Goal: Task Accomplishment & Management: Manage account settings

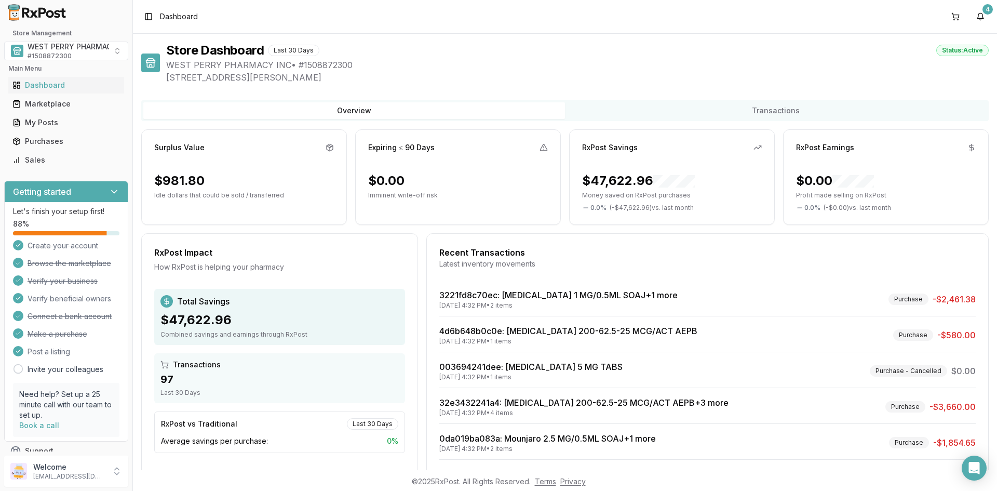
click at [862, 102] on div "Overview Transactions" at bounding box center [564, 110] width 847 height 21
click at [36, 142] on div "Purchases" at bounding box center [65, 141] width 107 height 10
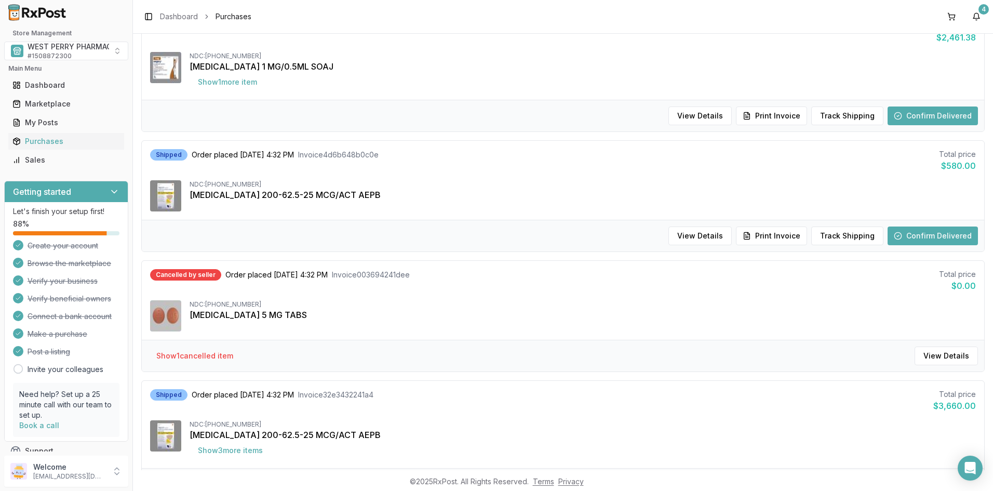
scroll to position [208, 0]
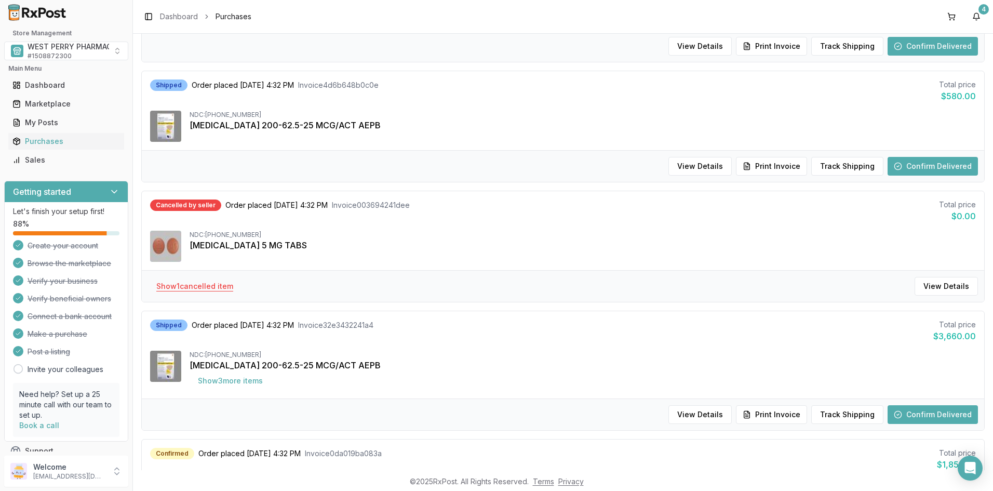
click at [212, 286] on button "Show 1 cancelled item" at bounding box center [194, 286] width 93 height 19
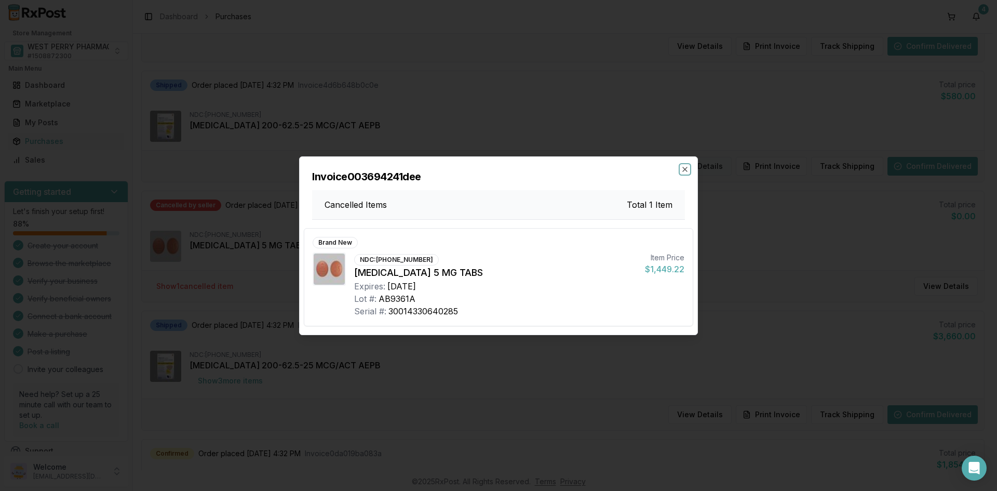
click at [685, 169] on icon "button" at bounding box center [685, 169] width 8 height 8
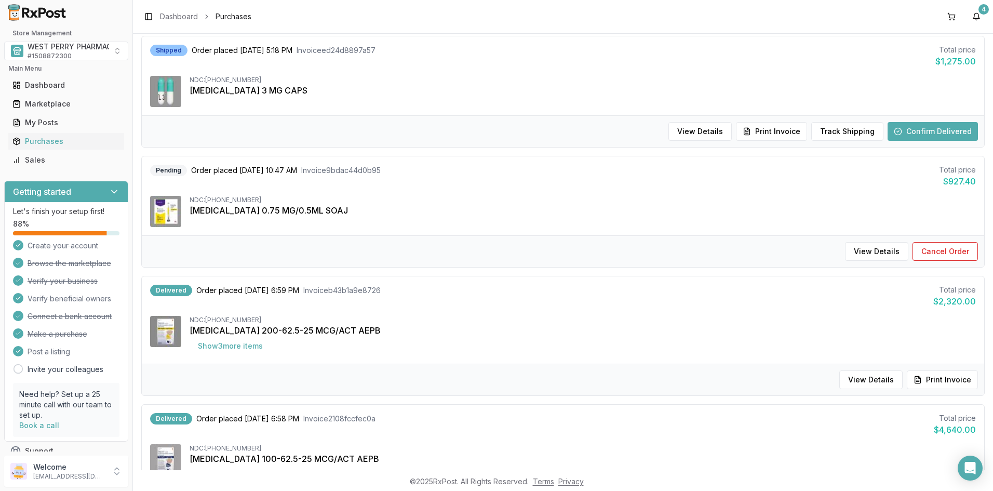
scroll to position [883, 0]
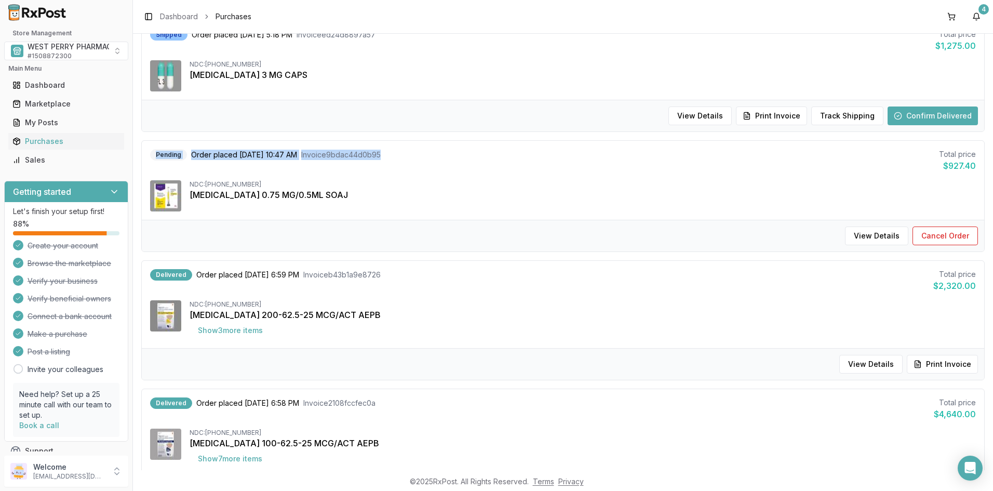
drag, startPoint x: 152, startPoint y: 154, endPoint x: 393, endPoint y: 160, distance: 241.0
click at [381, 160] on div "Pending Order placed [DATE] 10:47 AM Invoice 9bdac44d0b95" at bounding box center [265, 154] width 231 height 11
copy div "Pending Order placed [DATE] 10:47 AM Invoice 9bdac44d0b95"
click at [873, 173] on div "Pending Order placed [DATE] 10:47 AM Invoice 9bdac44d0b95 Total price $927.40 N…" at bounding box center [563, 180] width 842 height 79
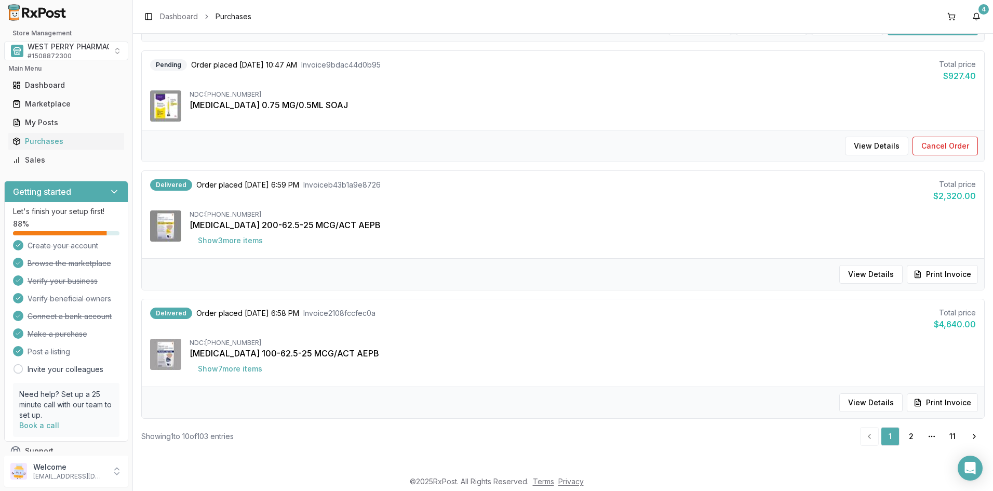
scroll to position [973, 0]
click at [904, 431] on link "2" at bounding box center [910, 435] width 19 height 19
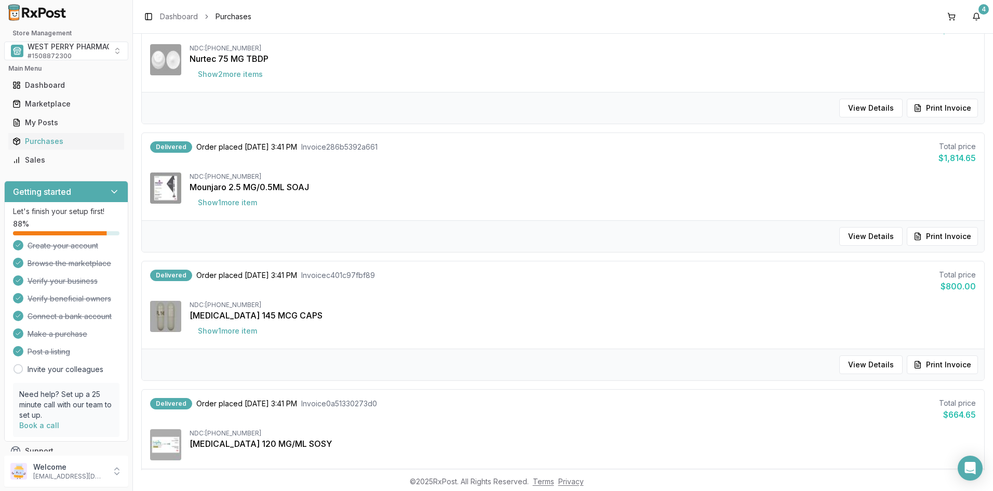
scroll to position [990, 0]
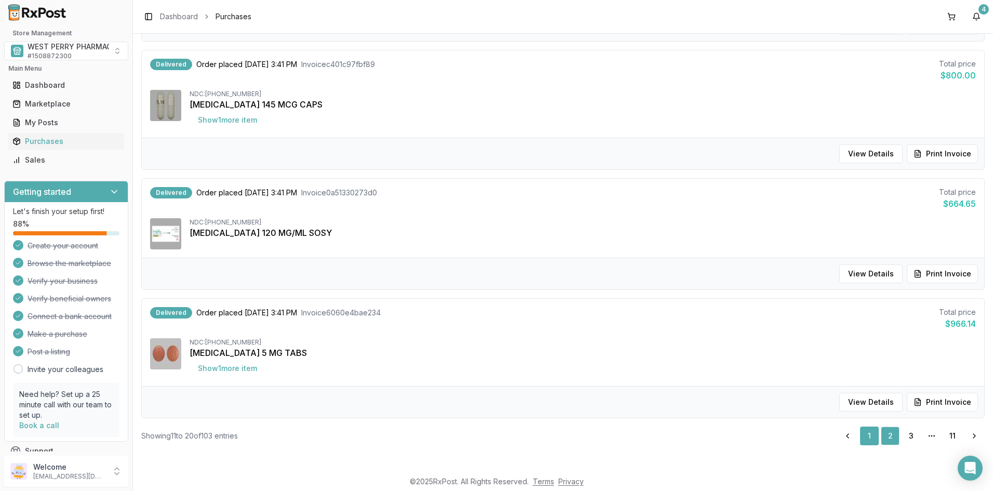
click at [860, 433] on link "1" at bounding box center [869, 435] width 19 height 19
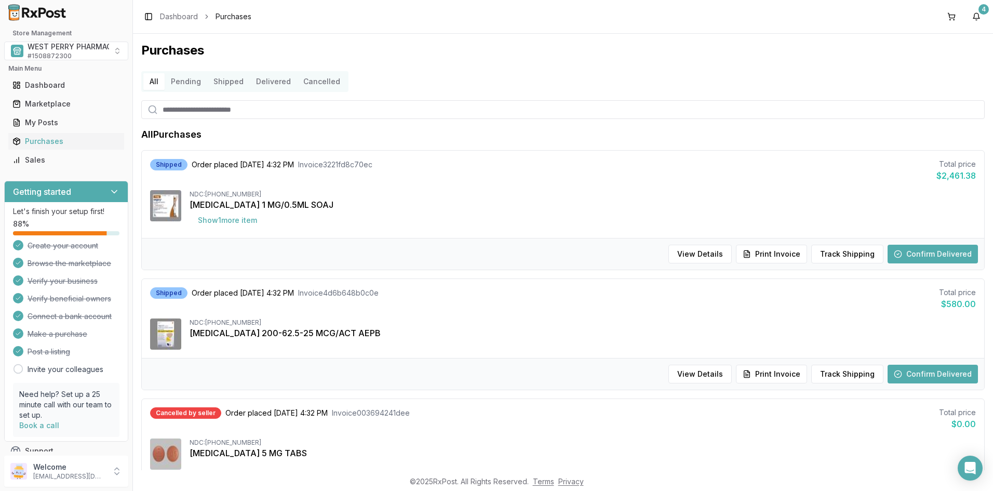
click at [154, 82] on button "All" at bounding box center [153, 81] width 21 height 17
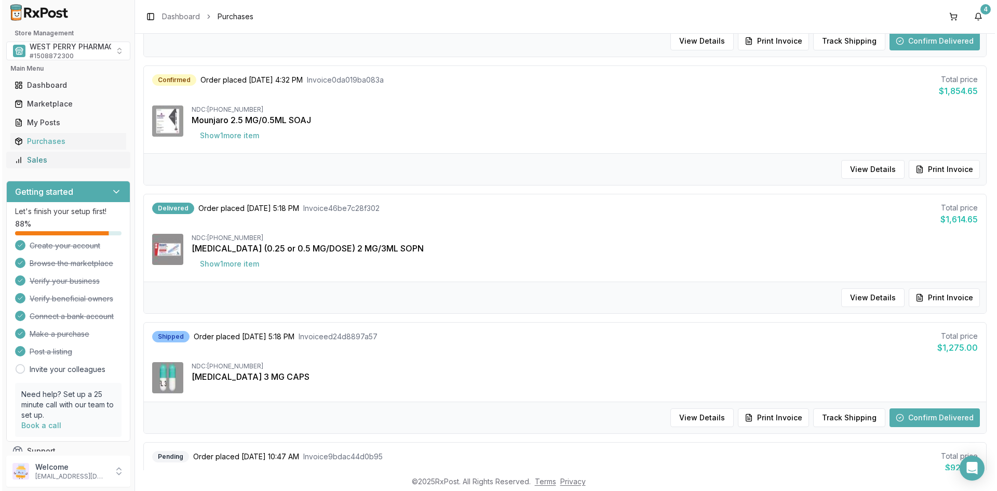
scroll to position [402, 0]
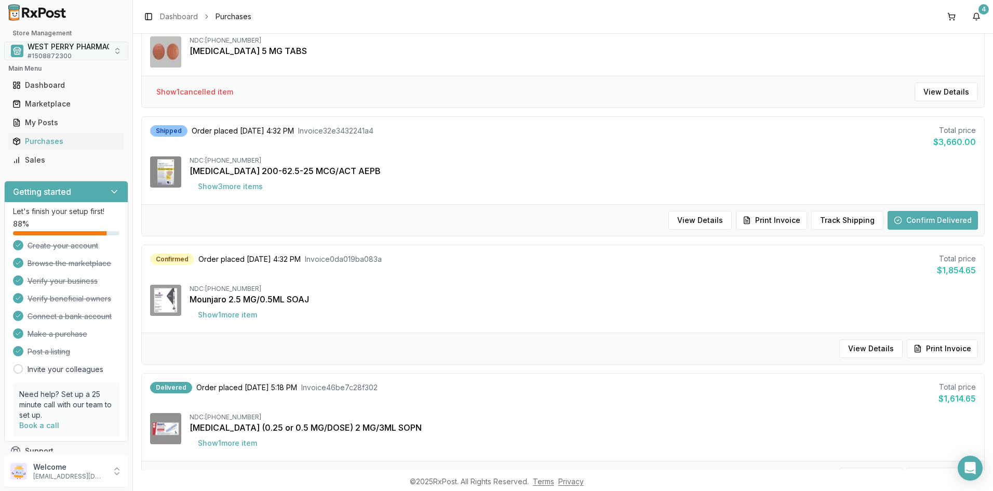
click at [37, 44] on span "WEST PERRY PHARMACY INC" at bounding box center [80, 47] width 104 height 10
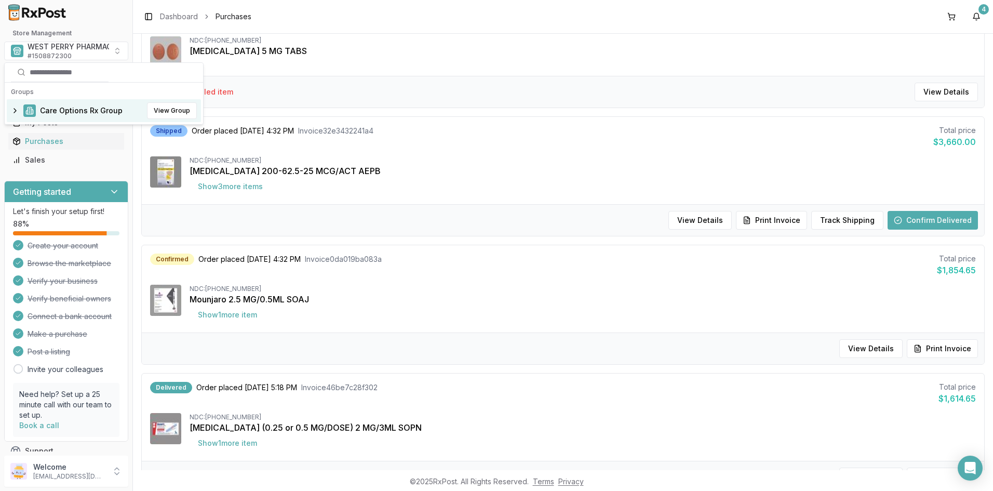
click at [53, 106] on span "Care Options Rx Group" at bounding box center [81, 110] width 83 height 10
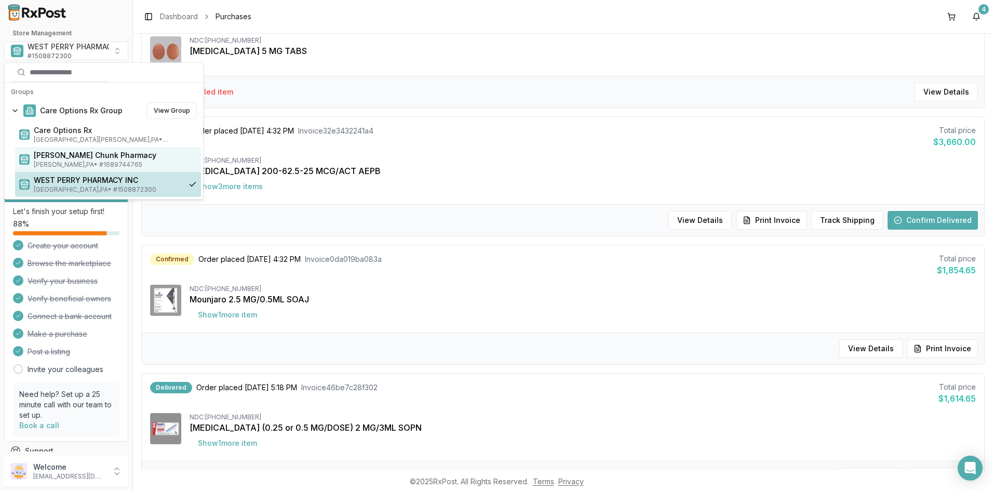
click at [62, 160] on span "[PERSON_NAME] Chunk Pharmacy" at bounding box center [115, 155] width 163 height 10
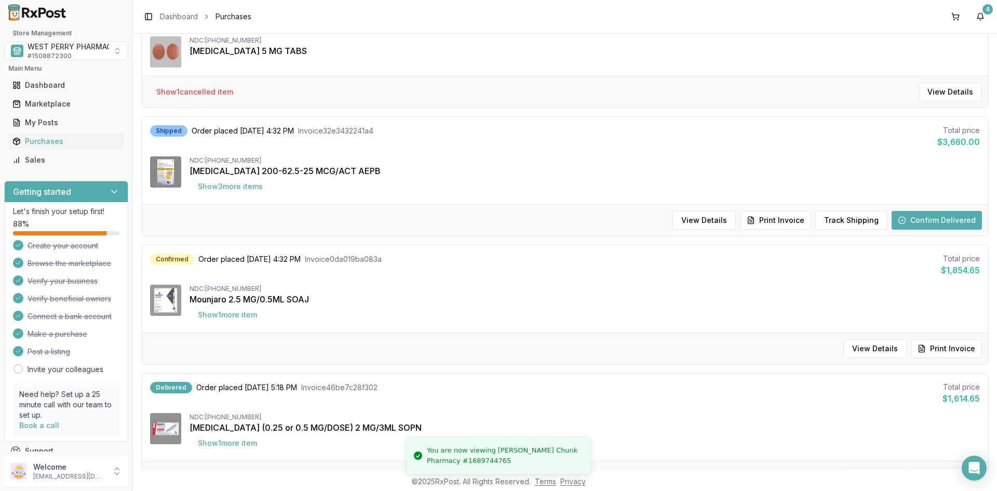
scroll to position [48, 0]
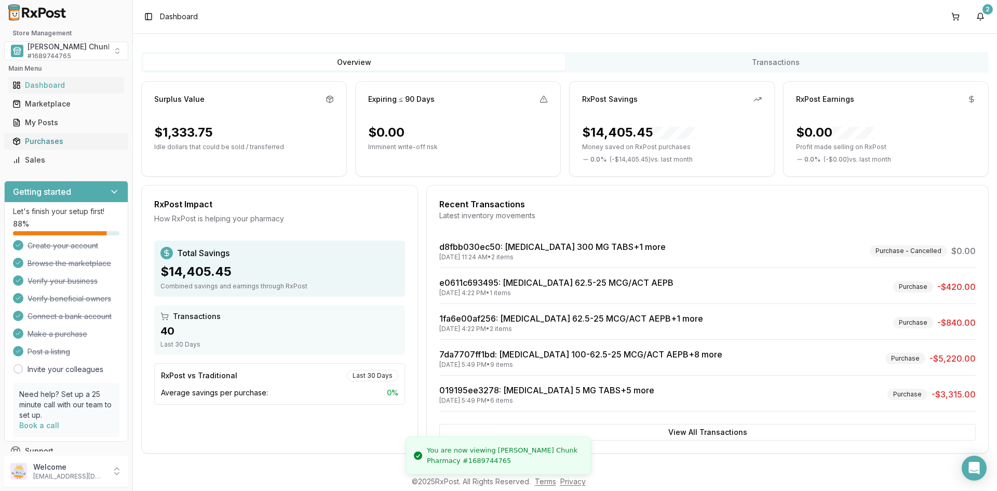
click at [46, 142] on div "Purchases" at bounding box center [65, 141] width 107 height 10
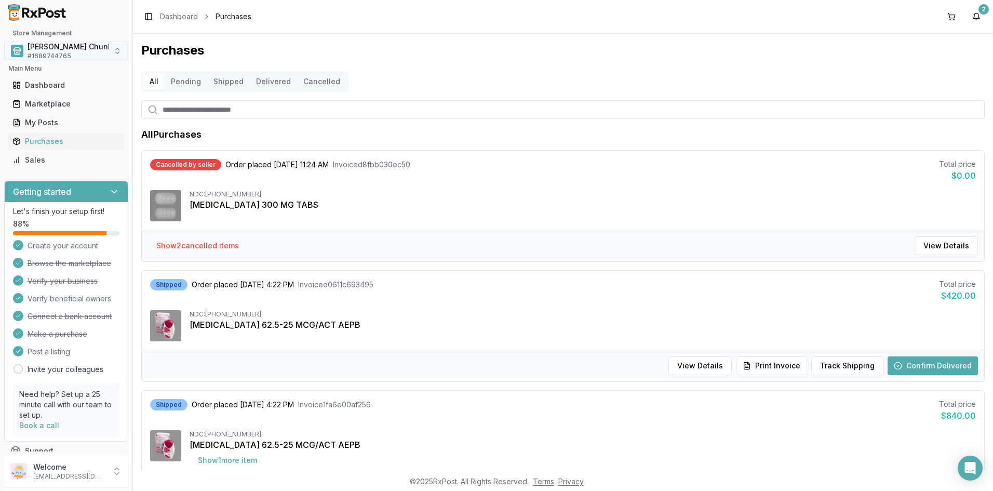
click at [48, 50] on span "[PERSON_NAME] Chunk Pharmacy" at bounding box center [89, 47] width 123 height 10
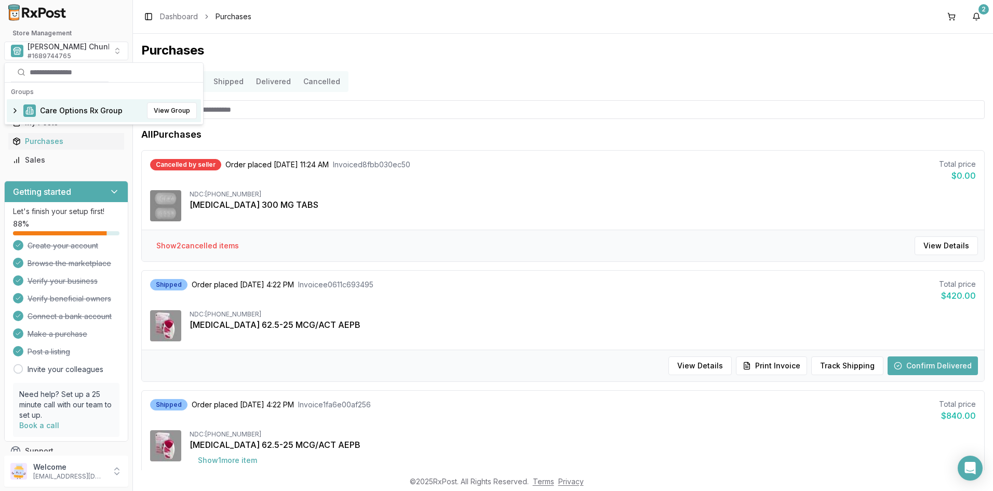
click at [59, 107] on span "Care Options Rx Group" at bounding box center [81, 110] width 83 height 10
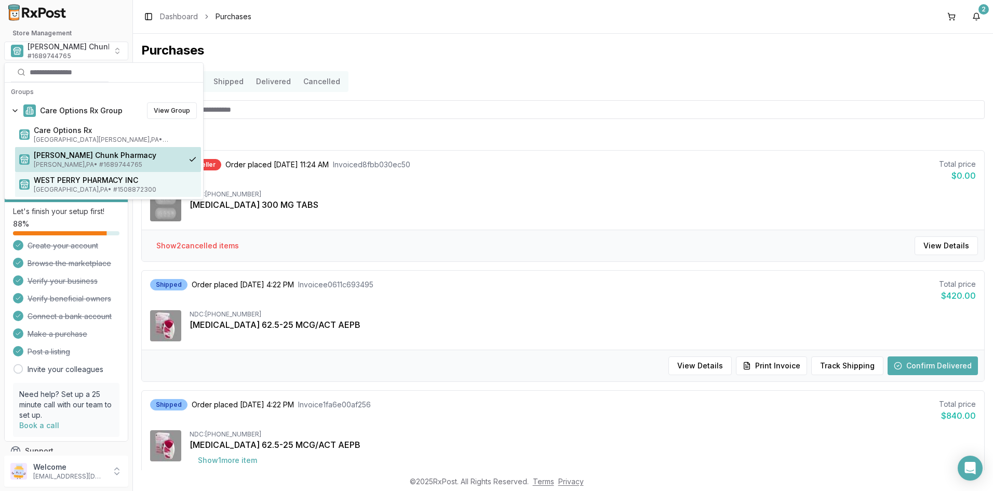
click at [67, 186] on span "[GEOGRAPHIC_DATA] , [GEOGRAPHIC_DATA] • # 1508872300" at bounding box center [115, 189] width 163 height 8
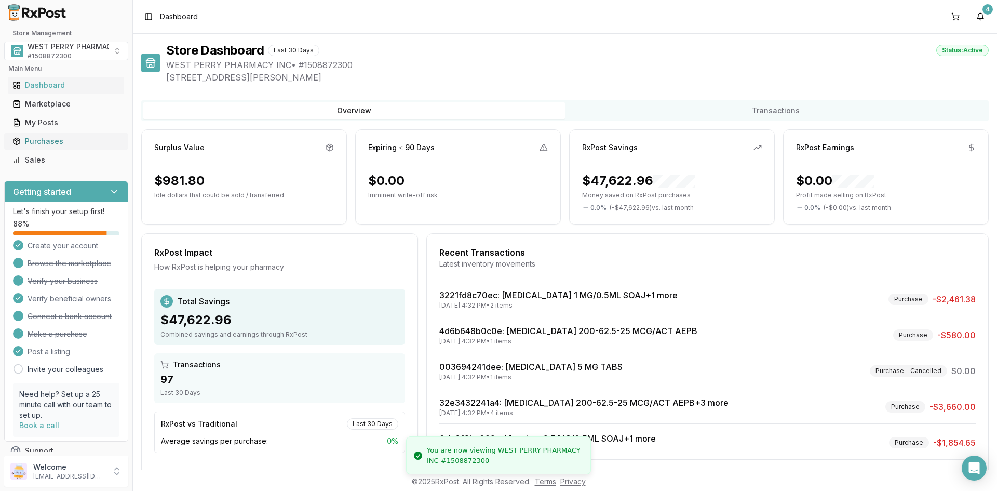
click at [42, 138] on div "Purchases" at bounding box center [65, 141] width 107 height 10
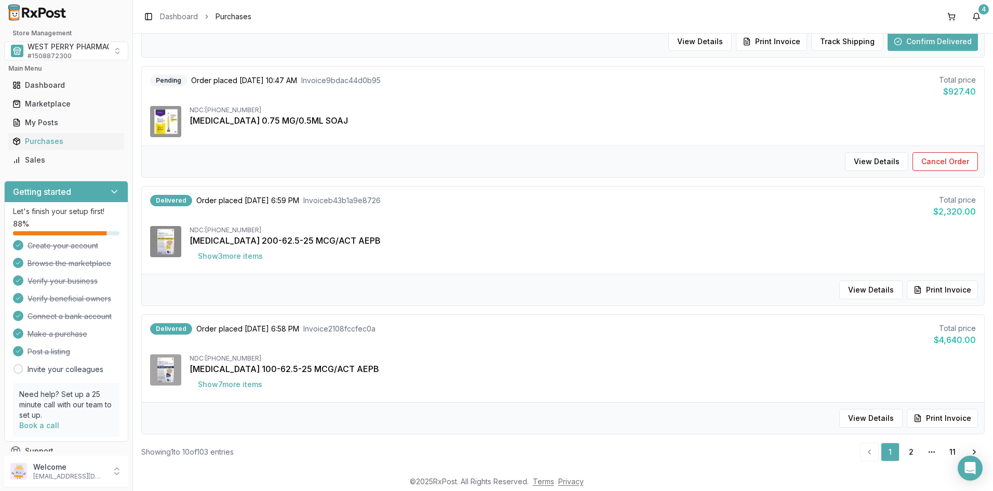
scroll to position [973, 0]
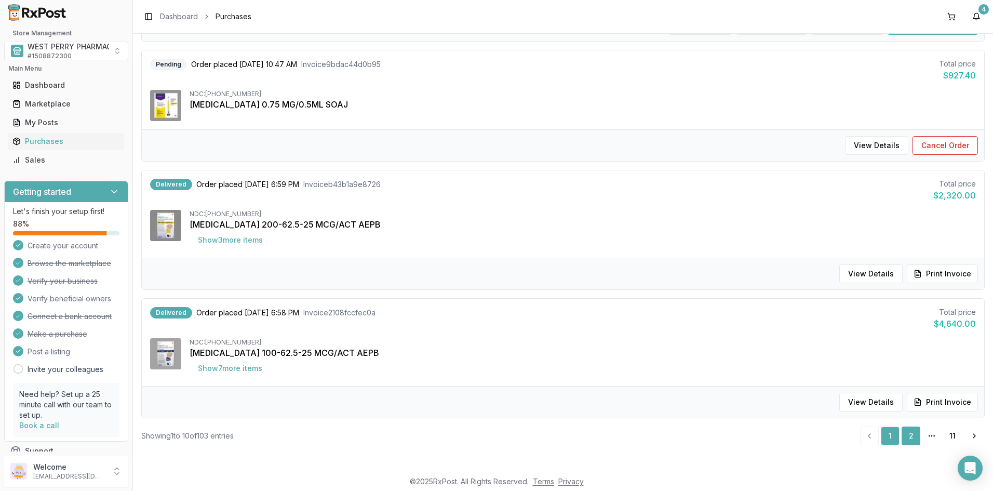
click at [904, 435] on link "2" at bounding box center [910, 435] width 19 height 19
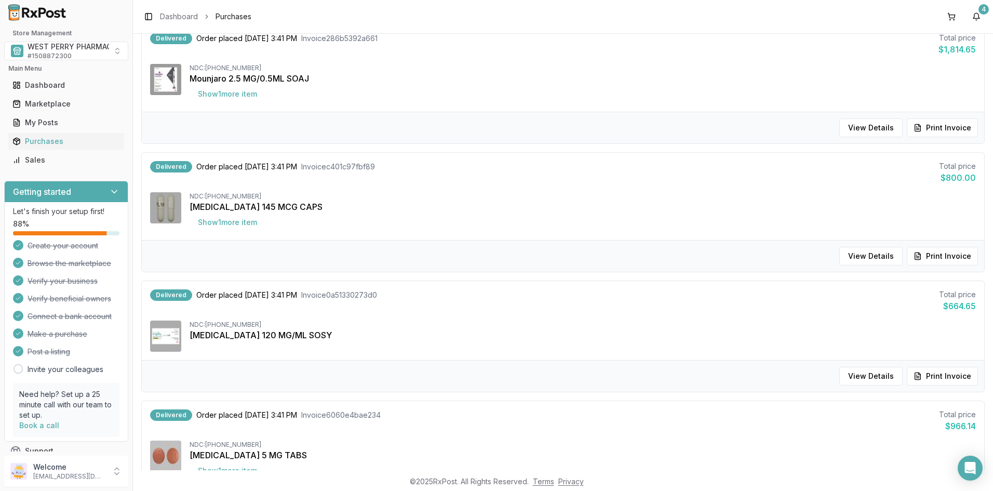
scroll to position [990, 0]
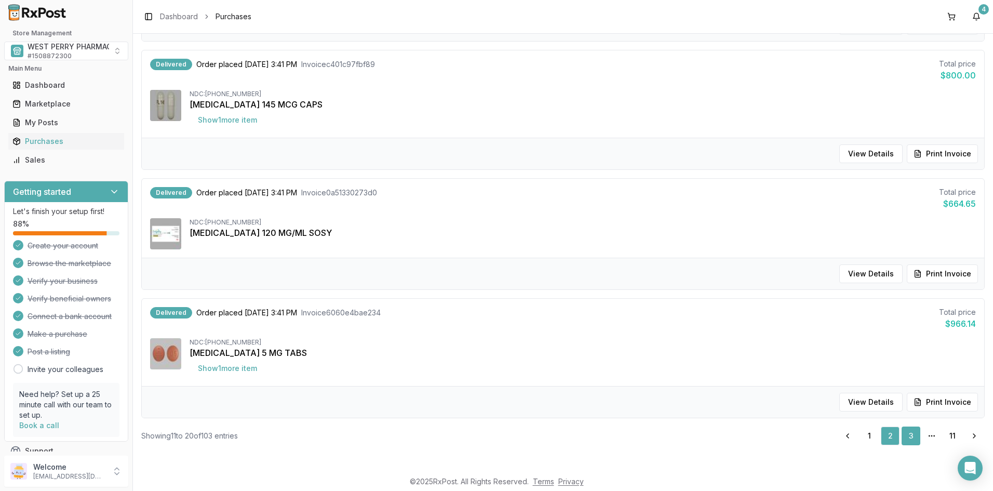
click at [906, 436] on link "3" at bounding box center [910, 435] width 19 height 19
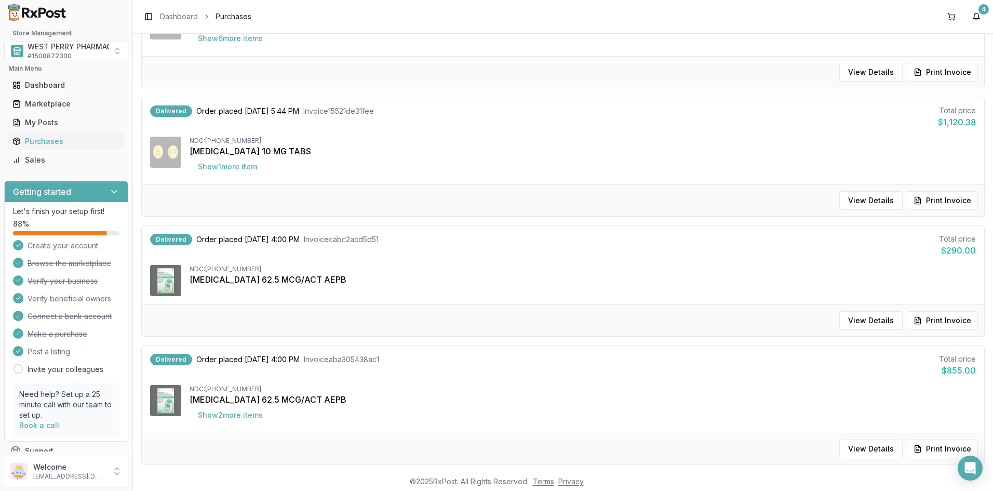
scroll to position [981, 0]
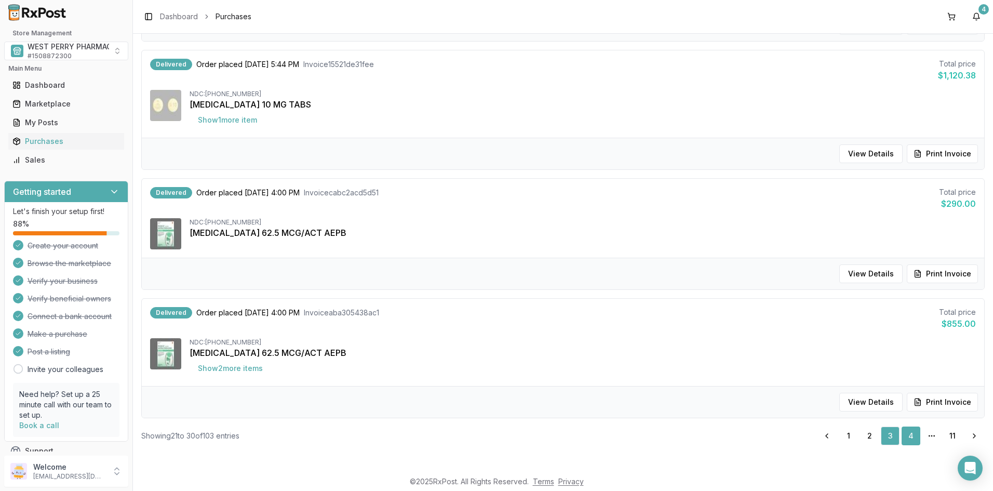
click at [902, 435] on link "4" at bounding box center [910, 435] width 19 height 19
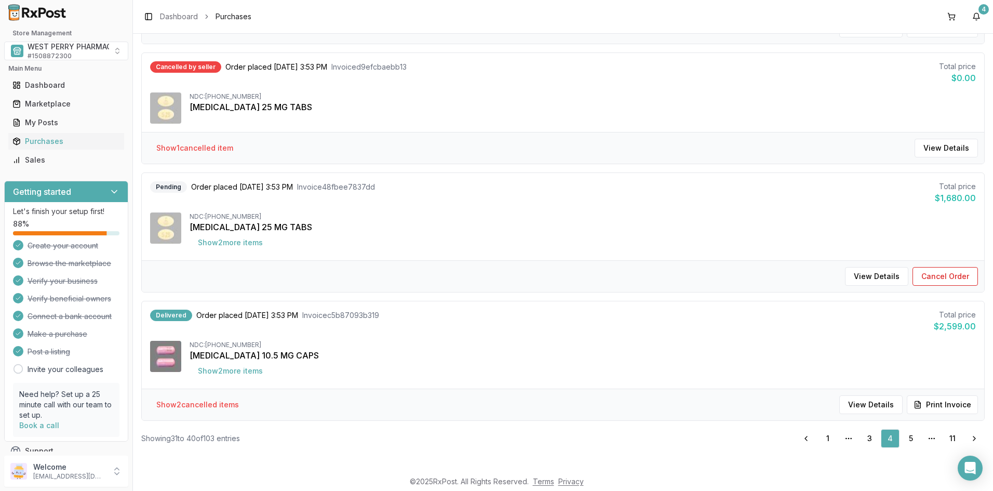
scroll to position [990, 0]
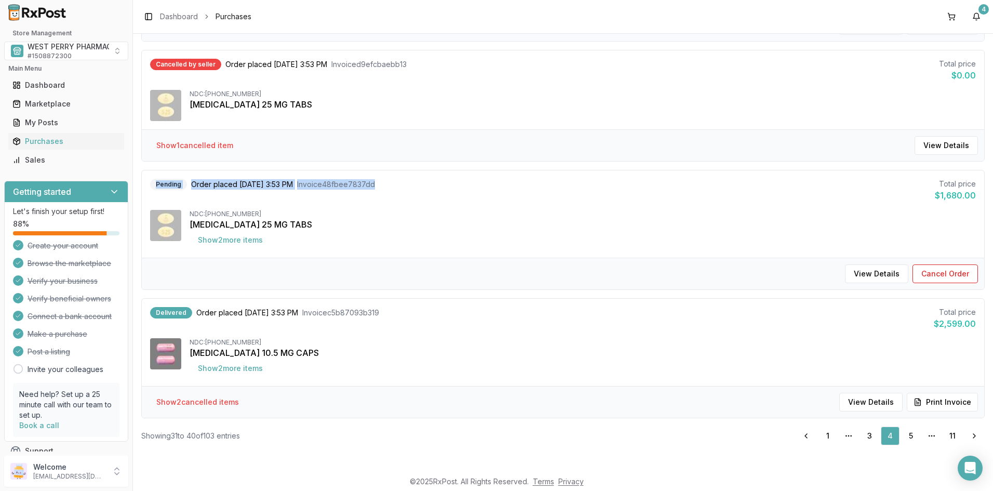
drag, startPoint x: 173, startPoint y: 183, endPoint x: 394, endPoint y: 184, distance: 220.6
click at [394, 184] on div "Pending Order placed [DATE] 3:53 PM Invoice 48fbee7837dd Total price $1,680.00" at bounding box center [562, 190] width 825 height 23
copy div "Pending Order placed [DATE] 3:53 PM Invoice 48fbee7837dd"
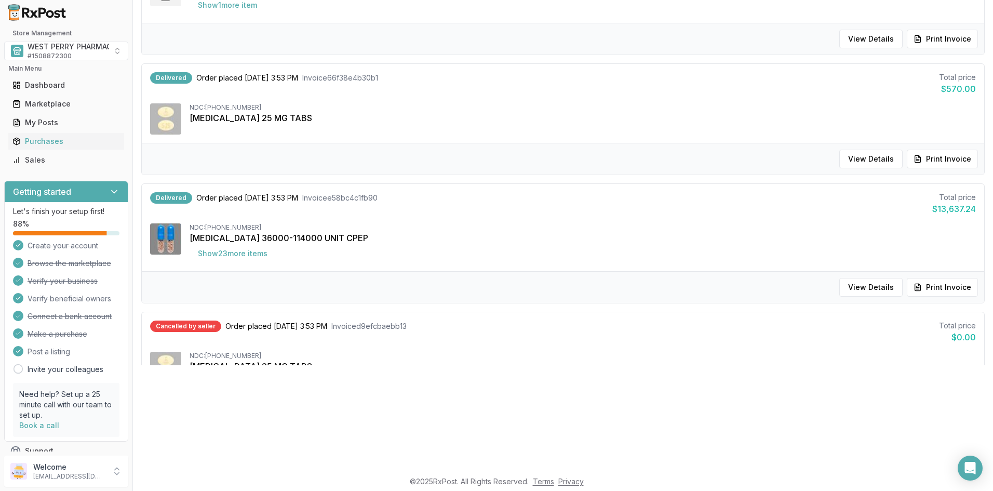
scroll to position [104, 0]
click at [720, 323] on div "Cancelled by seller Order placed [DATE] 3:53 PM Invoice d9efcbaebb13 Total pric…" at bounding box center [562, 332] width 825 height 23
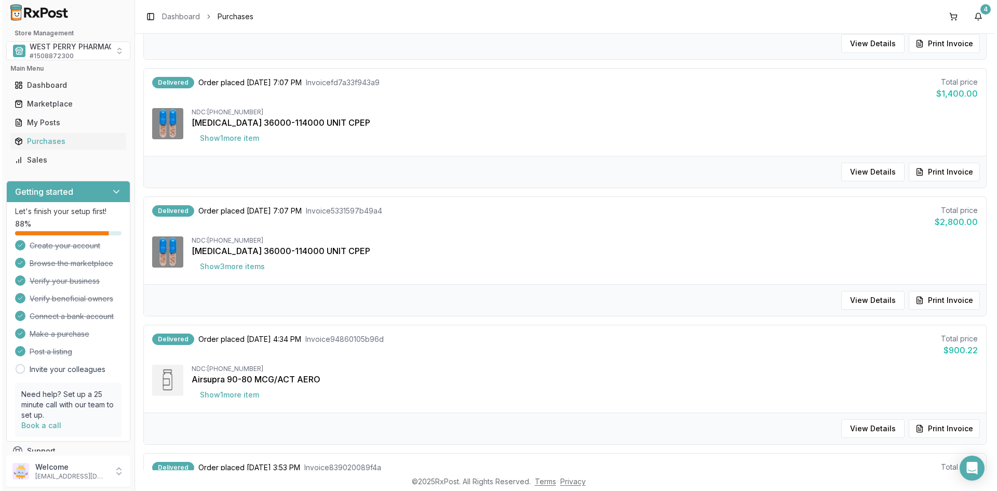
scroll to position [104, 0]
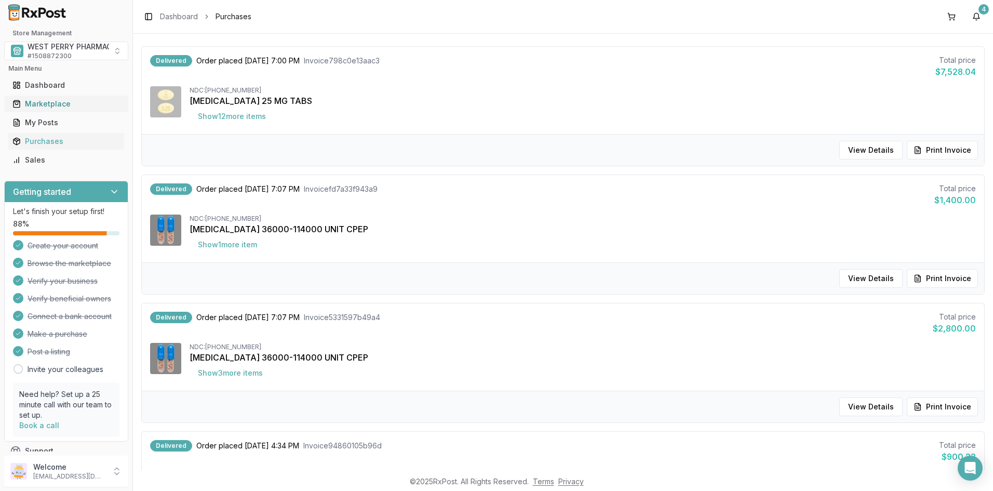
click at [40, 103] on div "Marketplace" at bounding box center [65, 104] width 107 height 10
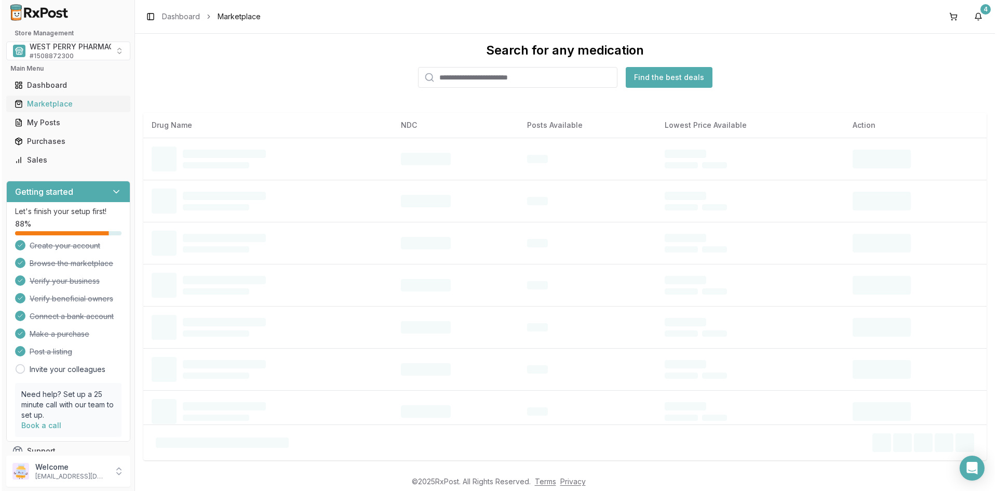
scroll to position [17, 0]
click at [48, 140] on div "Purchases" at bounding box center [65, 141] width 107 height 10
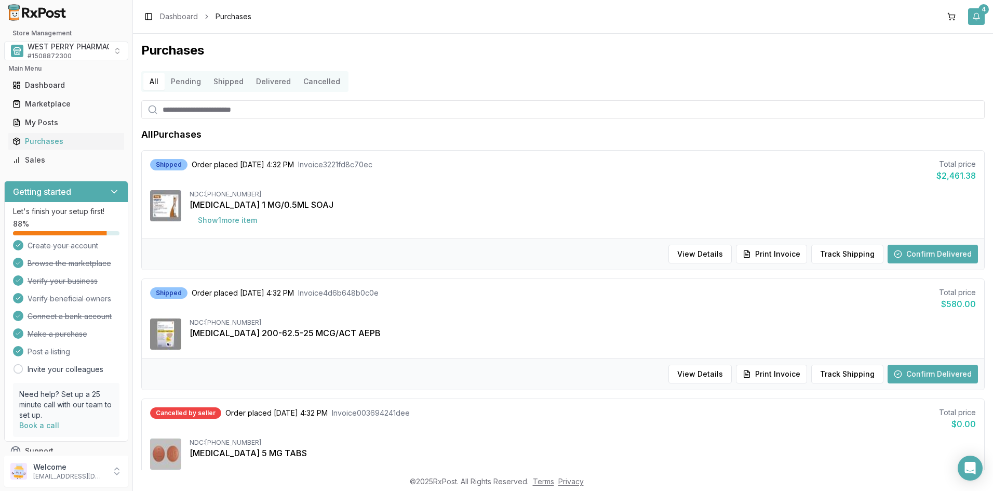
click at [980, 14] on button "4" at bounding box center [976, 16] width 17 height 17
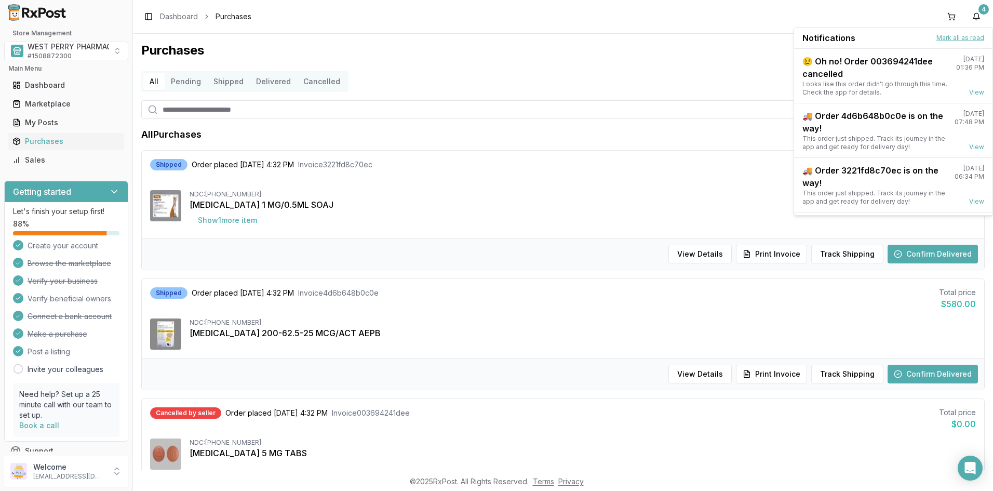
click at [959, 38] on button "Mark all as read" at bounding box center [960, 38] width 48 height 8
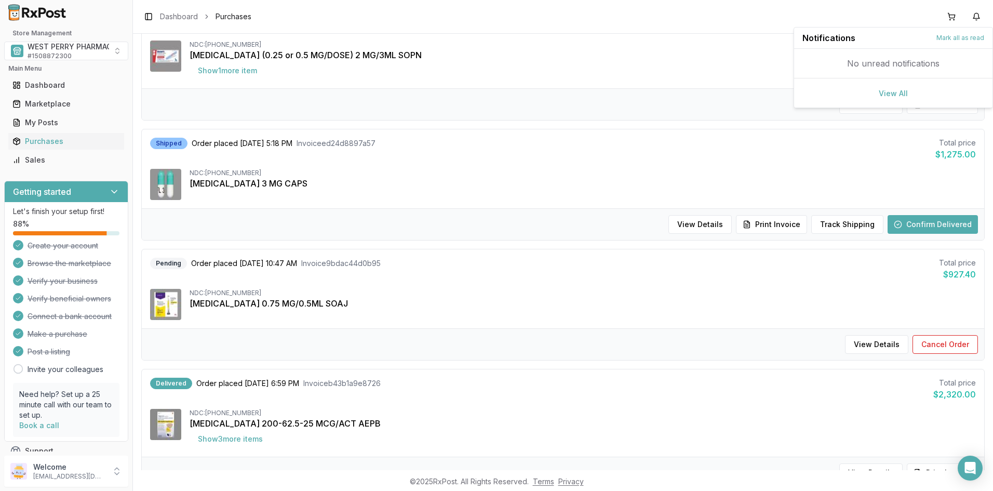
scroll to position [883, 0]
